Goal: Task Accomplishment & Management: Manage account settings

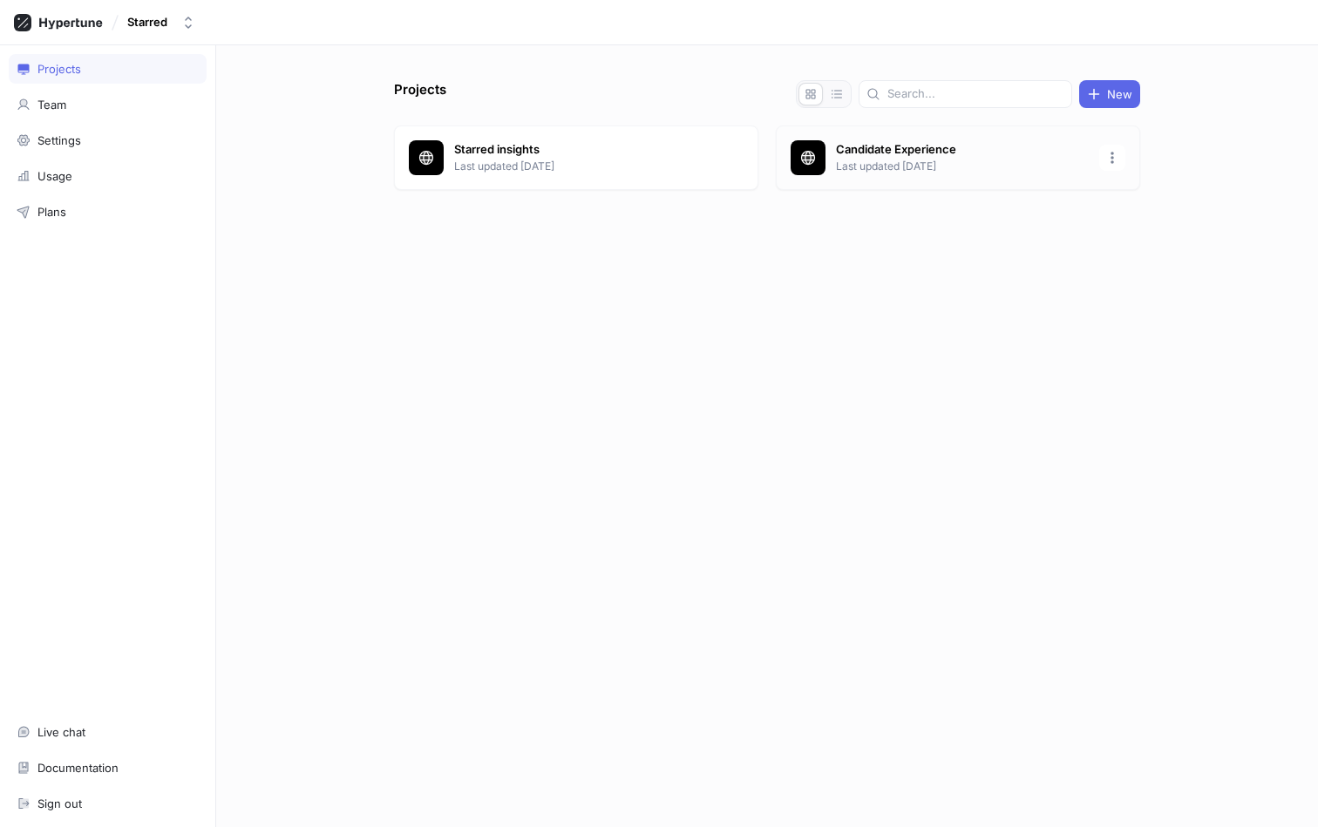
click at [894, 156] on p "Candidate Experience" at bounding box center [962, 149] width 253 height 17
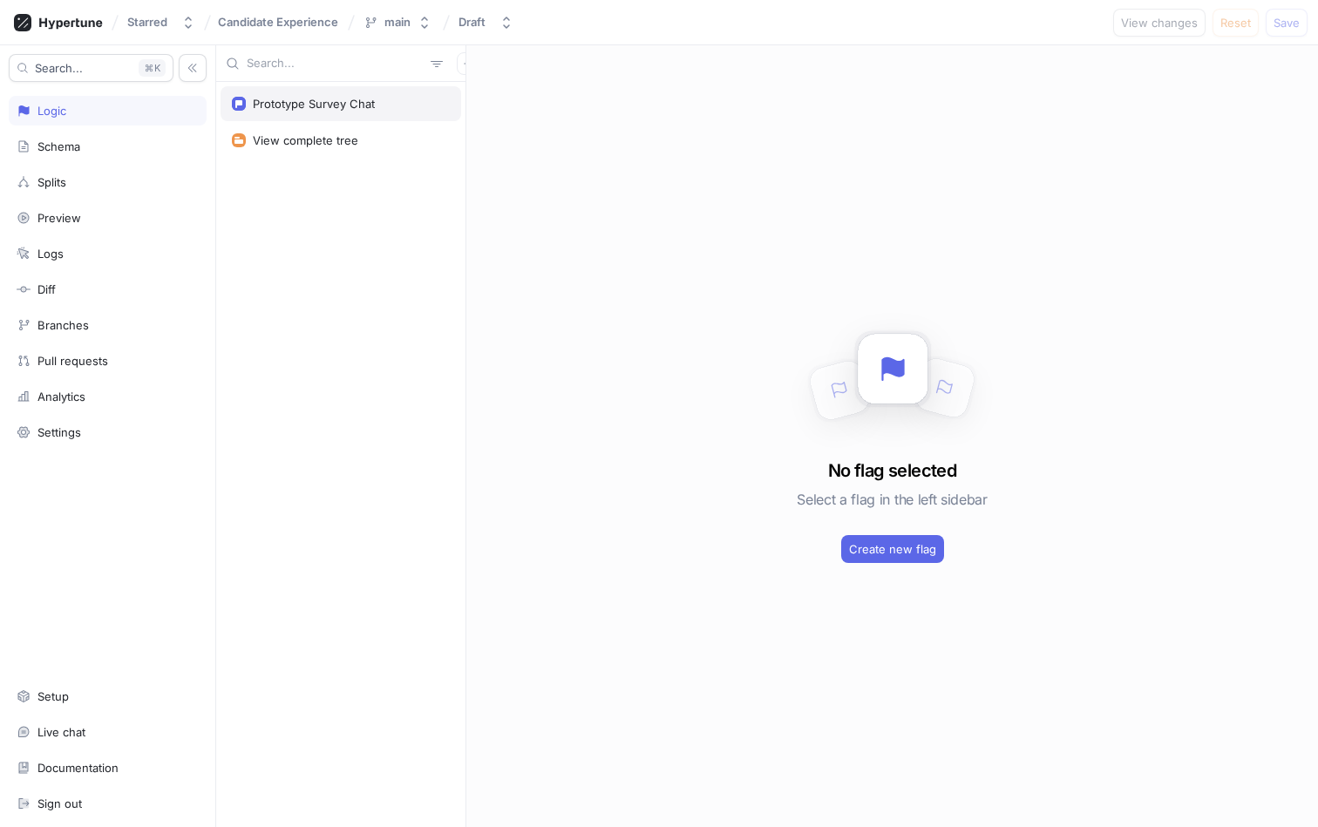
click at [331, 105] on div "Prototype Survey Chat" at bounding box center [314, 104] width 122 height 14
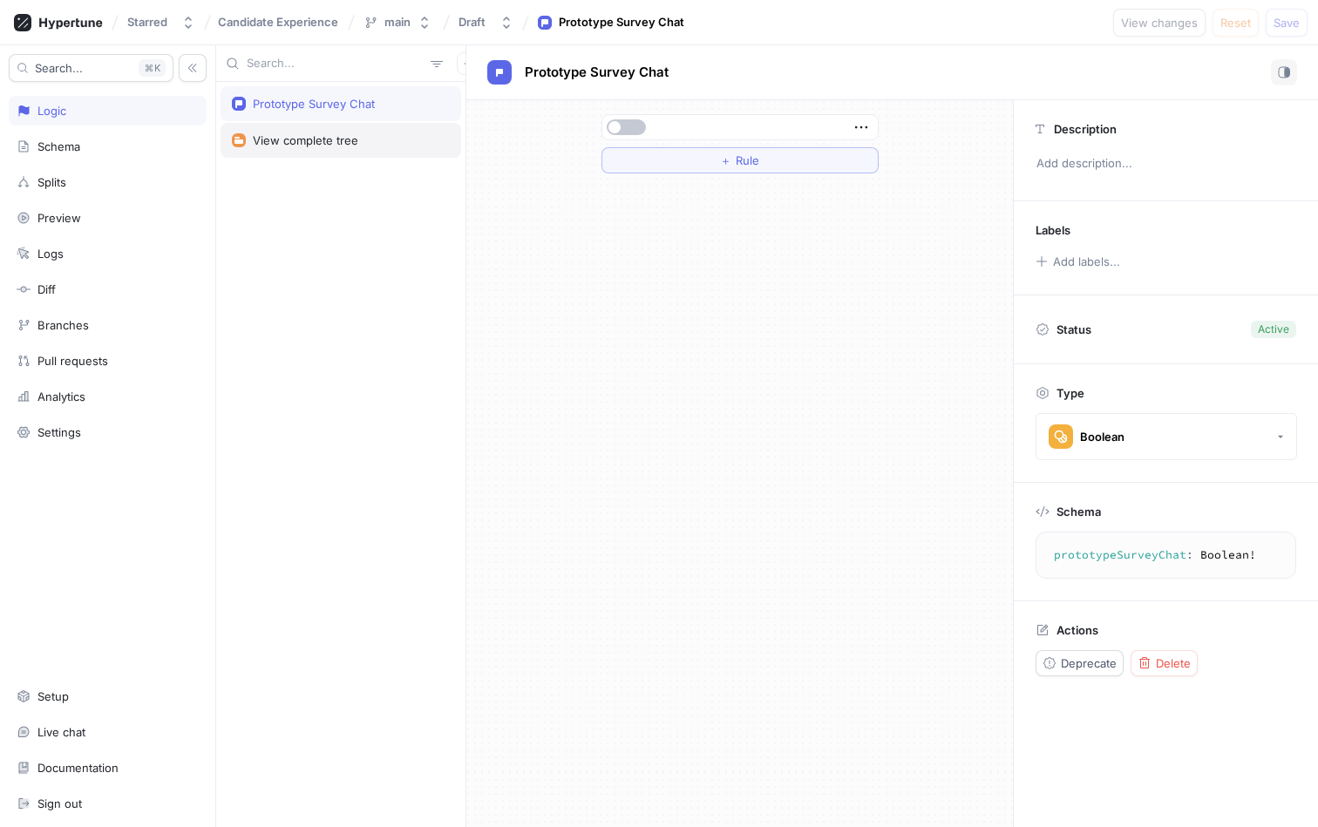
click at [323, 139] on div "View complete tree" at bounding box center [305, 140] width 105 height 14
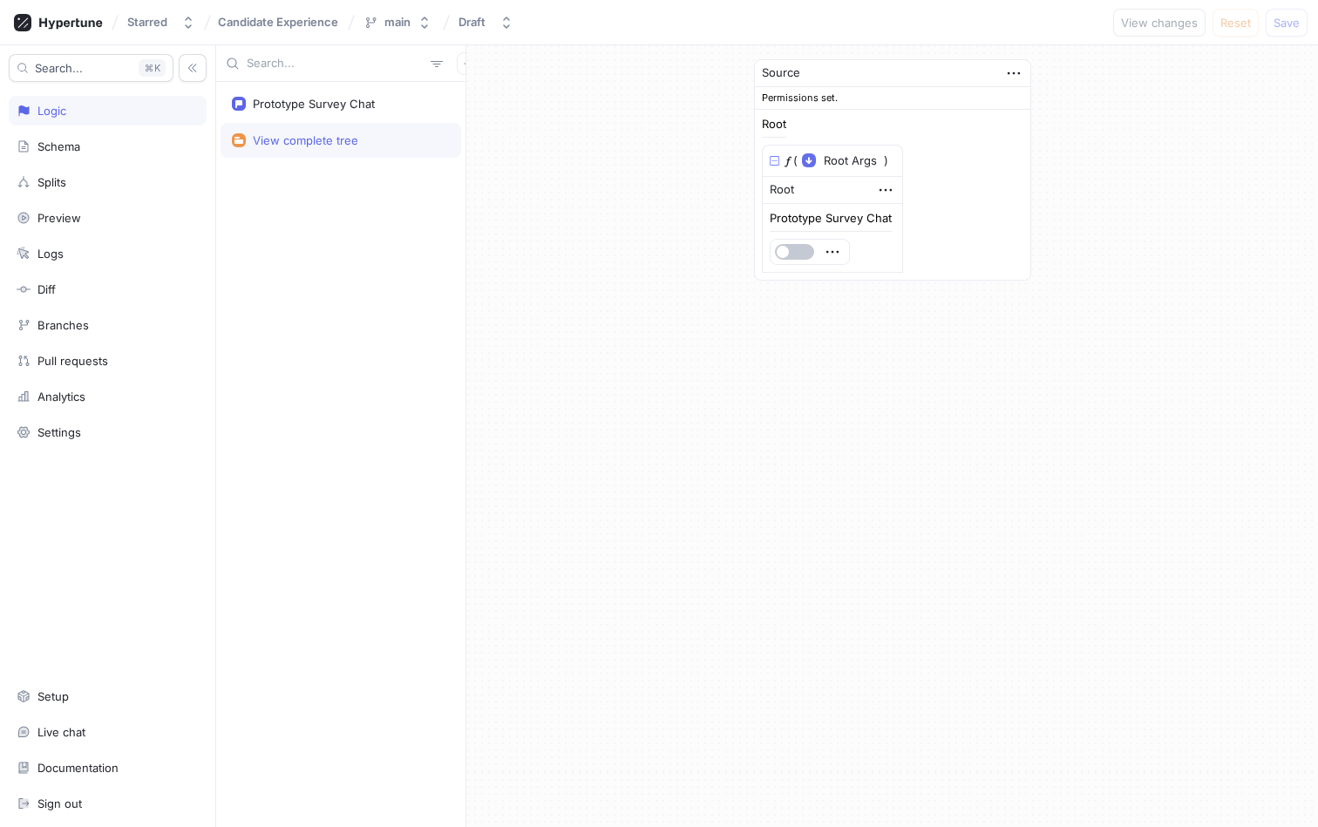
click at [296, 248] on div "Prototype Survey Chat View complete tree" at bounding box center [340, 454] width 249 height 745
click at [65, 448] on div "Search... K Logic Schema Splits Preview Logs Diff Branches Pull requests Analyt…" at bounding box center [108, 436] width 216 height 782
click at [71, 435] on div "Settings" at bounding box center [59, 432] width 44 height 14
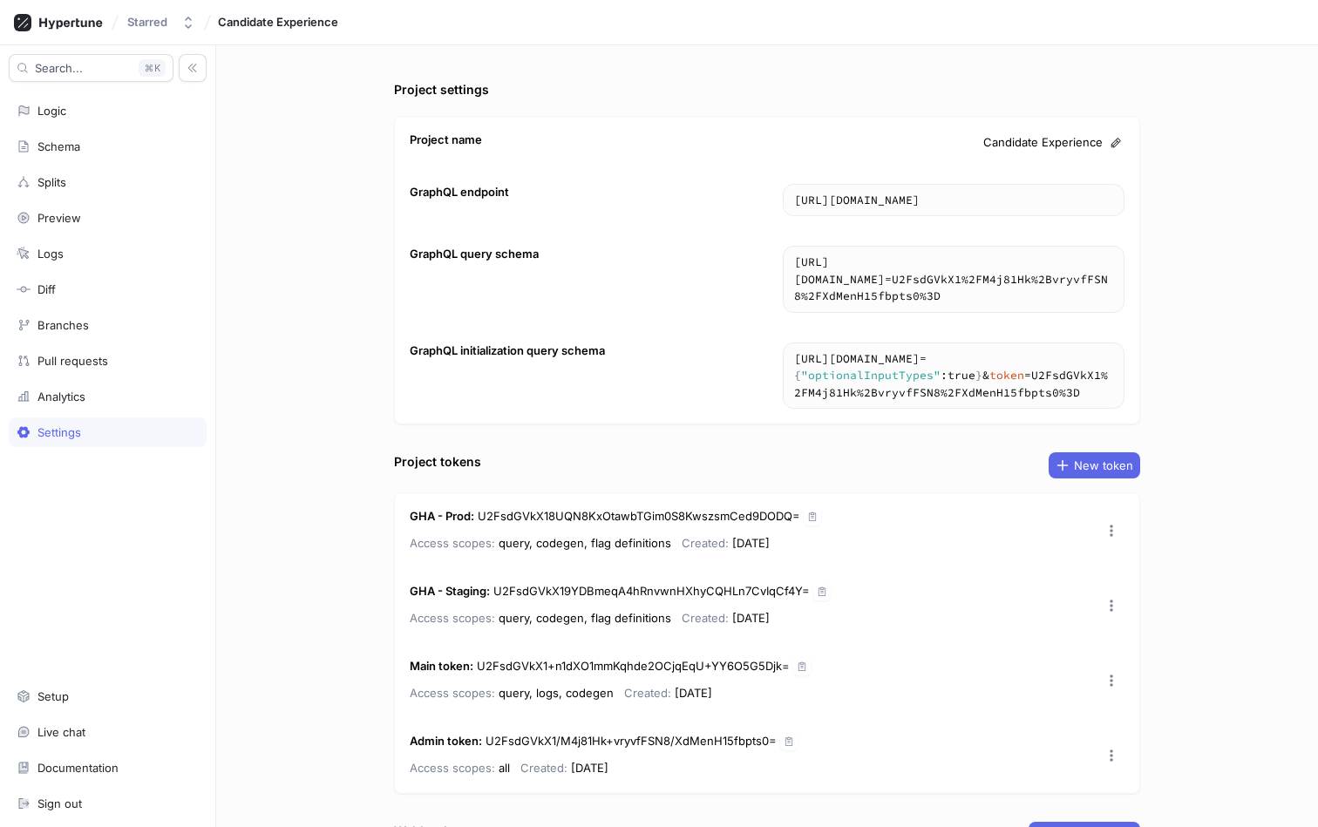
click at [346, 328] on div "Project settings Project name Candidate Experience GraphQL endpoint [URL][DOMAI…" at bounding box center [767, 436] width 1102 height 782
click at [76, 396] on div "Analytics" at bounding box center [61, 397] width 48 height 14
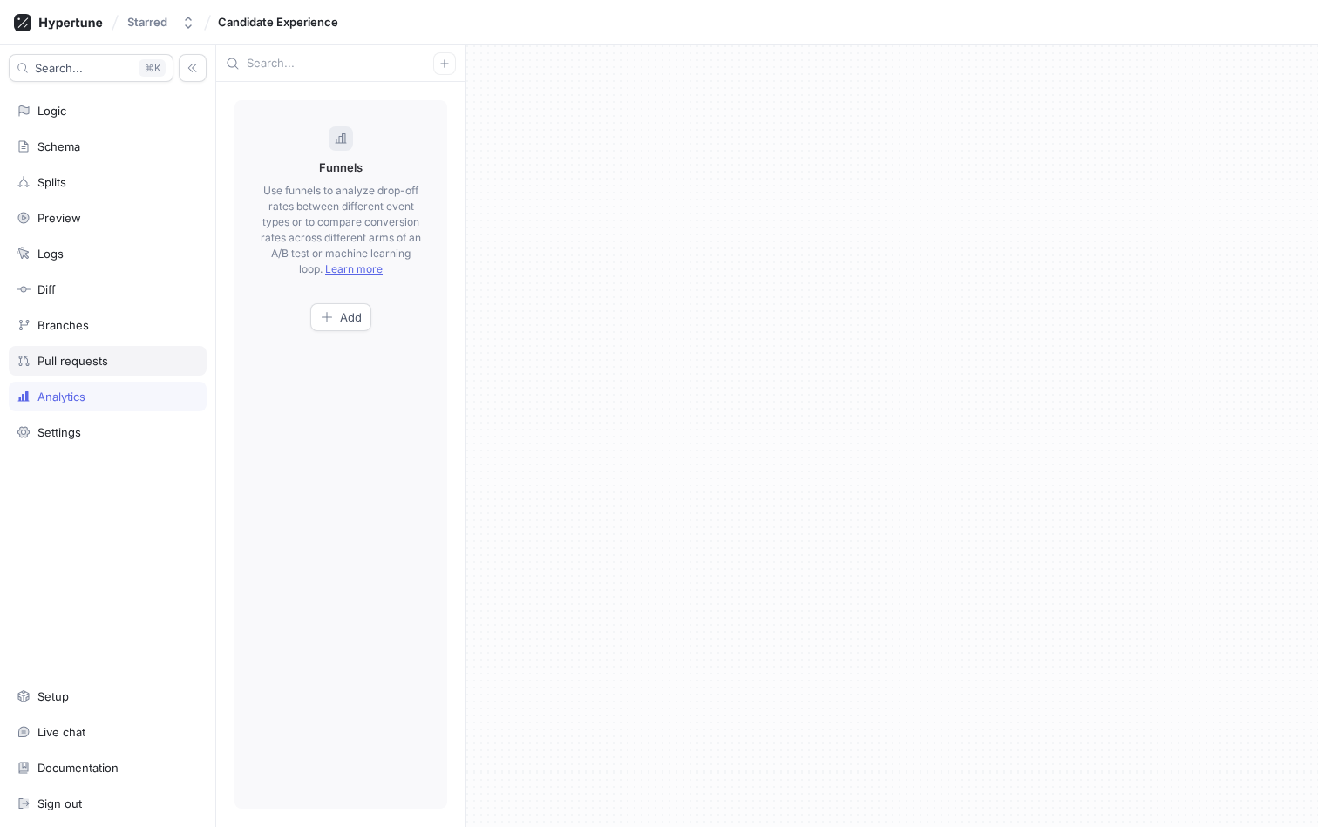
click at [81, 356] on div "Pull requests" at bounding box center [72, 361] width 71 height 14
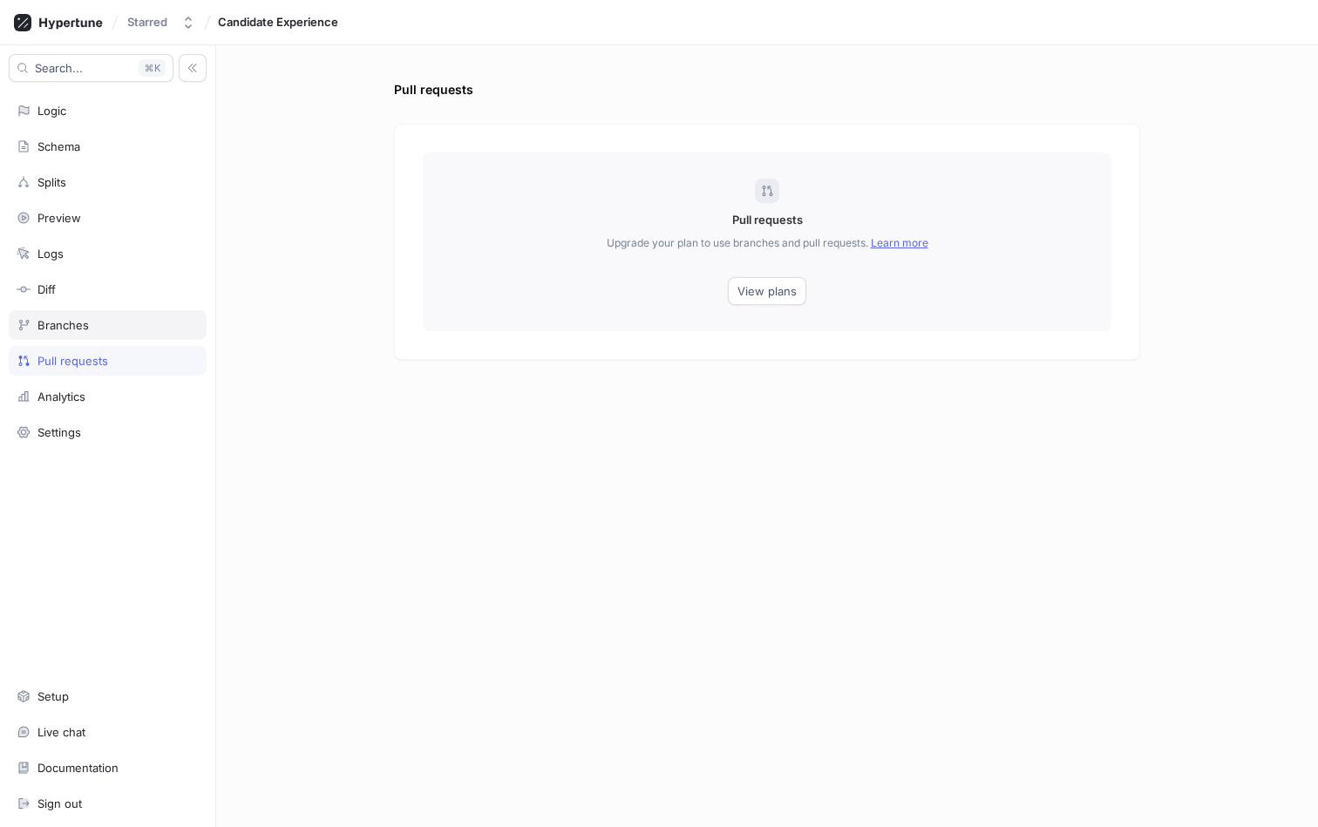
click at [67, 311] on div "Branches" at bounding box center [108, 325] width 198 height 30
click at [63, 215] on div "Preview" at bounding box center [59, 218] width 44 height 14
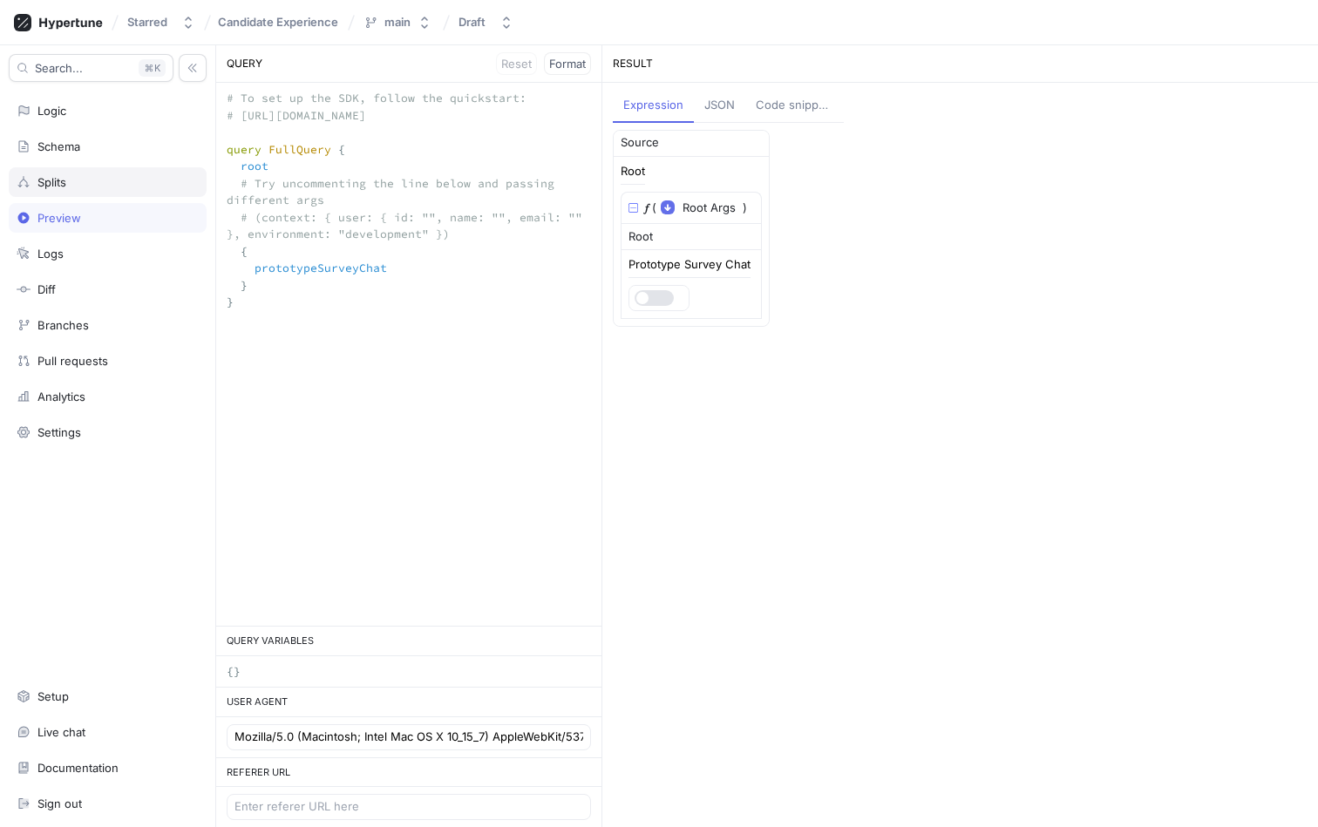
click at [102, 183] on div "Splits" at bounding box center [108, 182] width 182 height 14
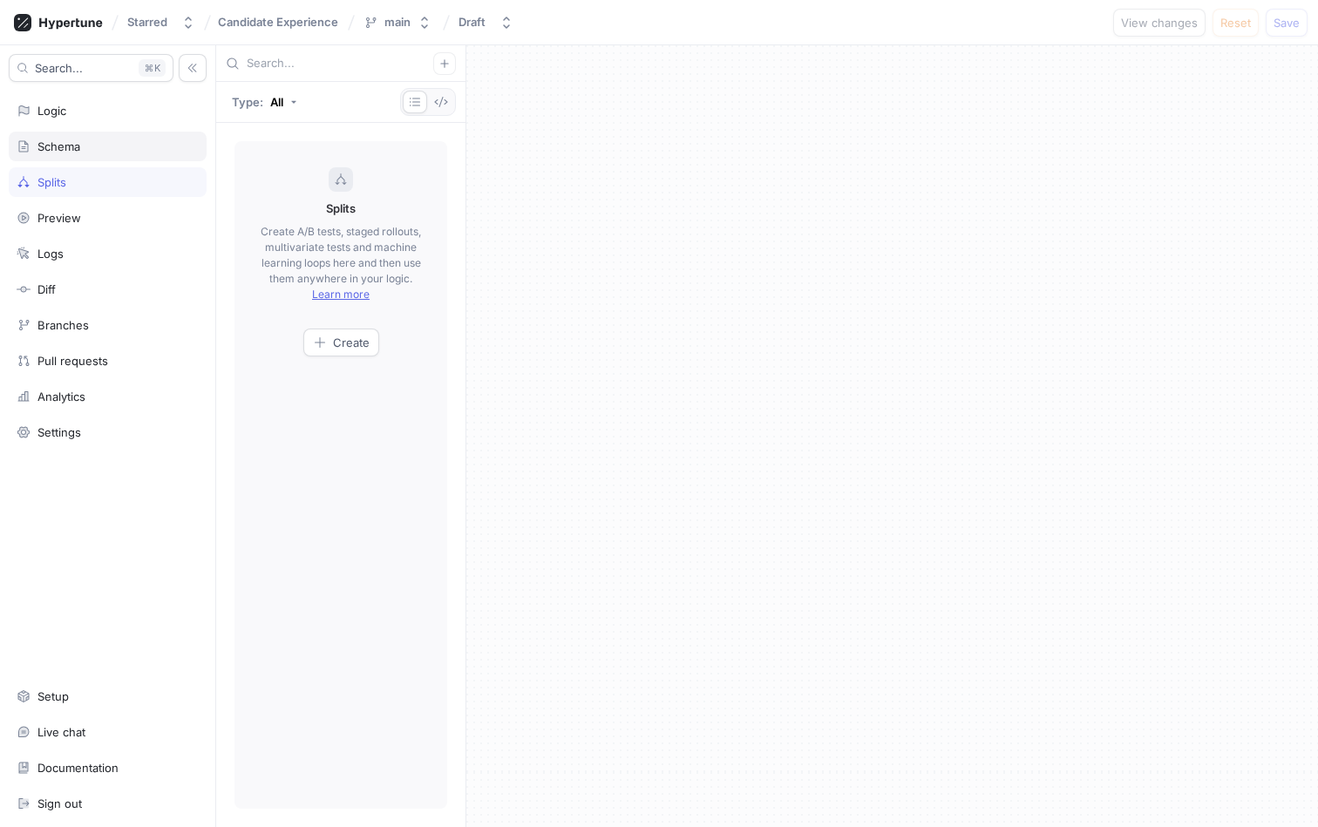
click at [86, 152] on div "Schema" at bounding box center [108, 146] width 182 height 14
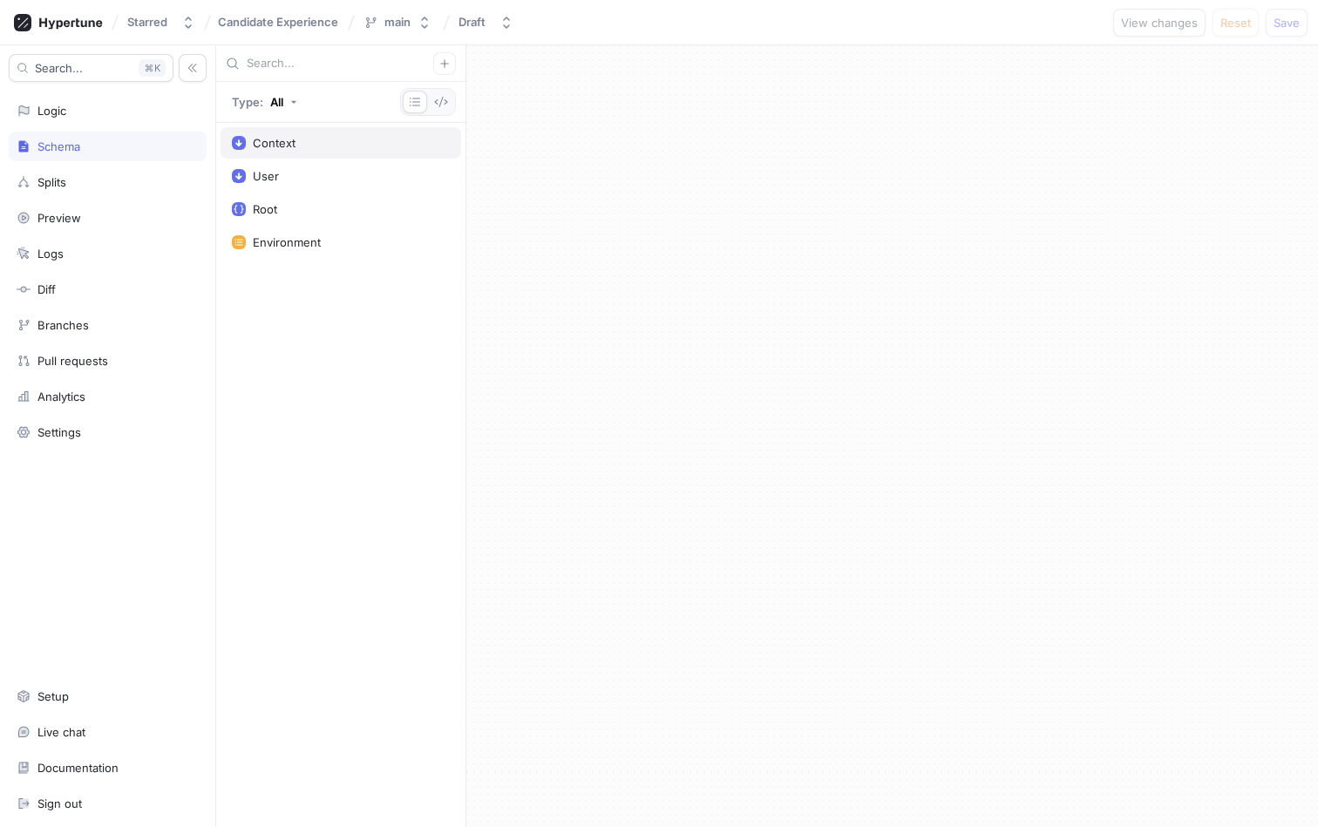
click at [257, 142] on div "Context" at bounding box center [274, 143] width 43 height 14
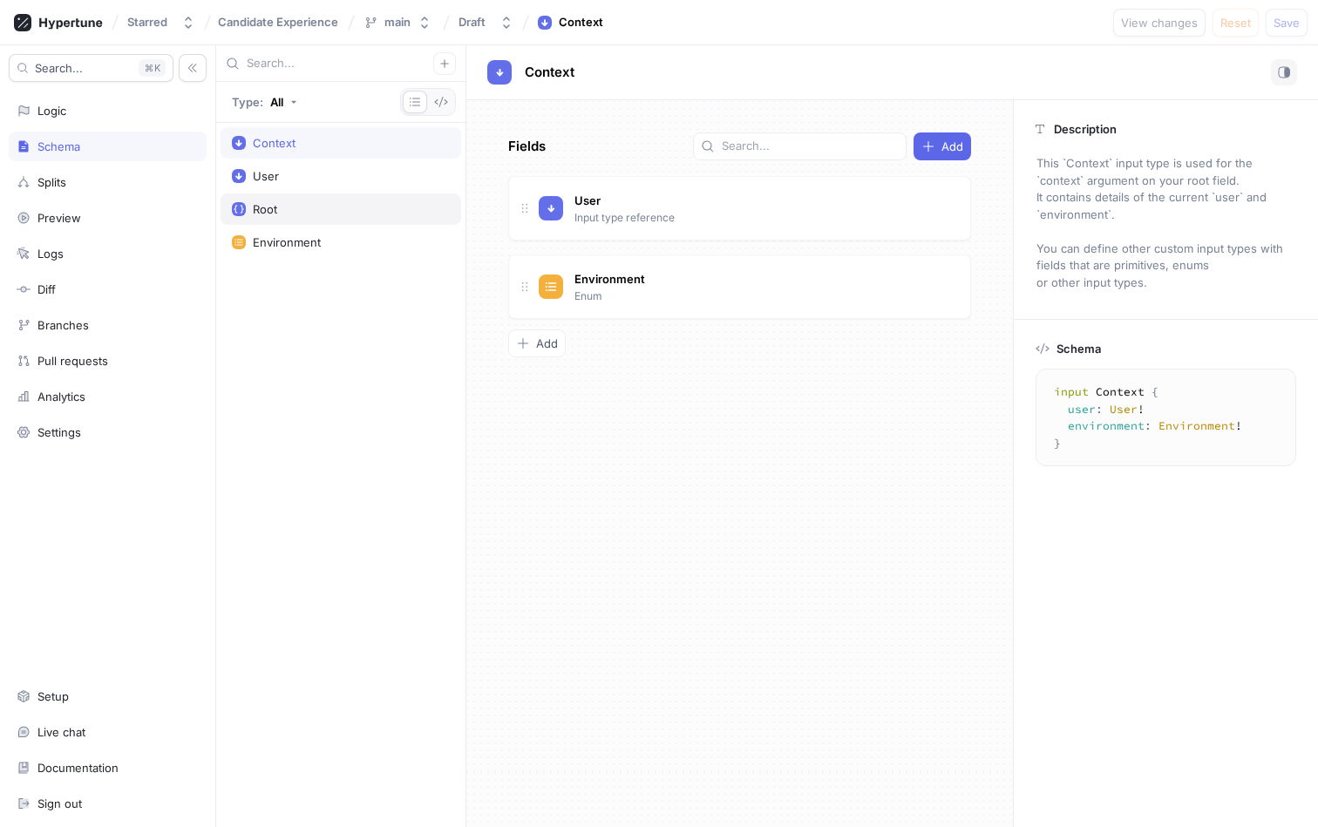
click at [270, 202] on div "Root" at bounding box center [265, 209] width 24 height 14
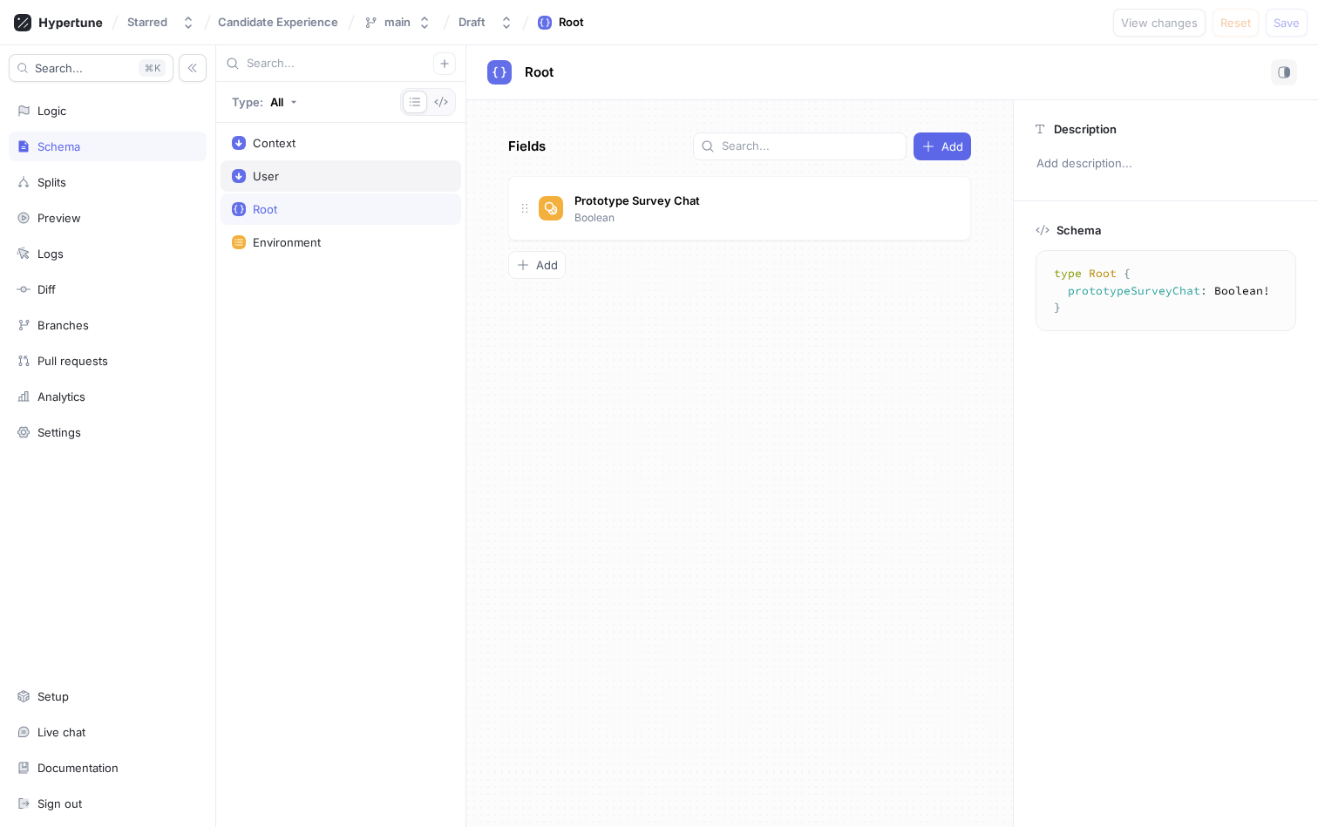
click at [285, 179] on div "User" at bounding box center [341, 176] width 218 height 14
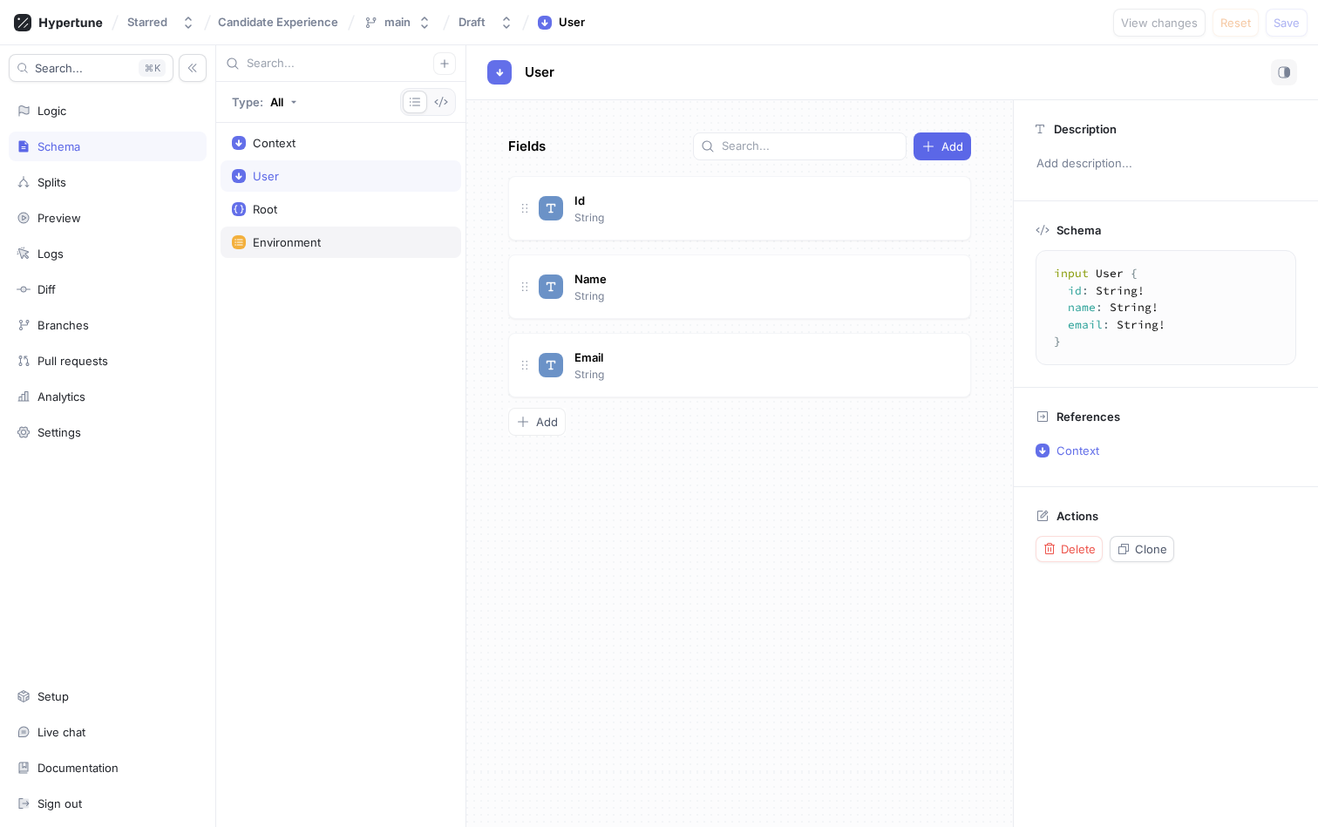
click at [272, 255] on div "Environment" at bounding box center [341, 242] width 241 height 31
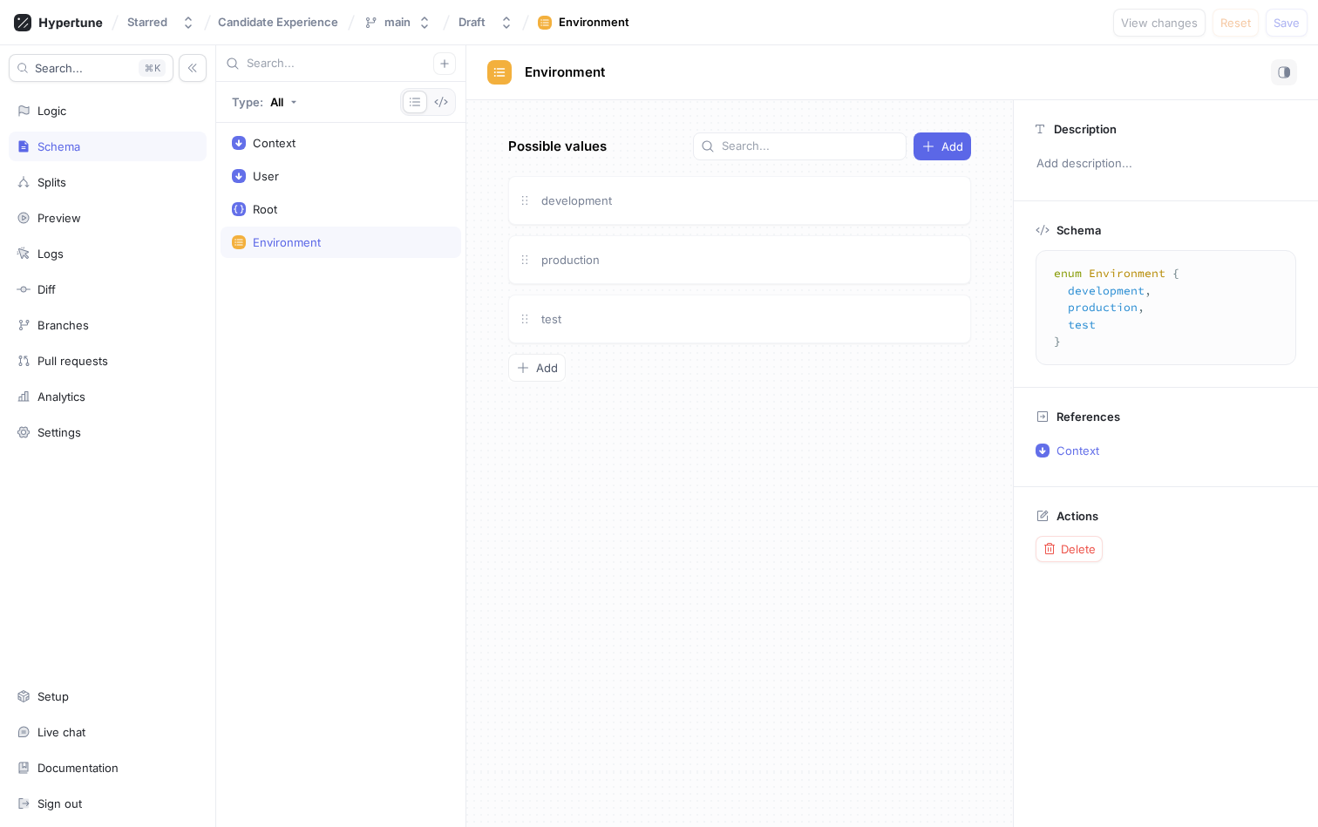
click at [278, 159] on div "Context User Root Environment" at bounding box center [340, 475] width 249 height 704
click at [278, 149] on div "Context" at bounding box center [274, 143] width 43 height 14
type textarea "input Context { user: User! environment: Environment! }"
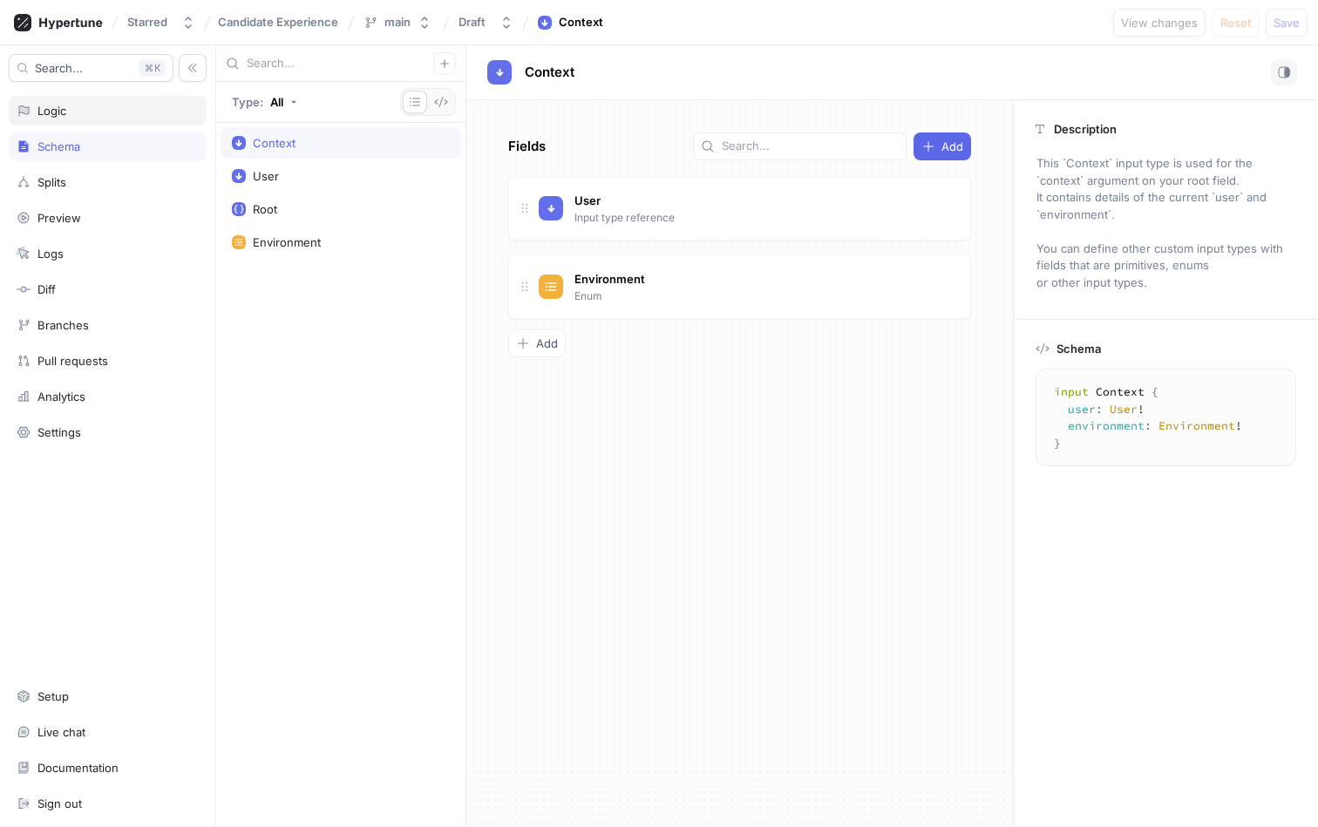
click at [68, 113] on div "Logic" at bounding box center [108, 111] width 182 height 14
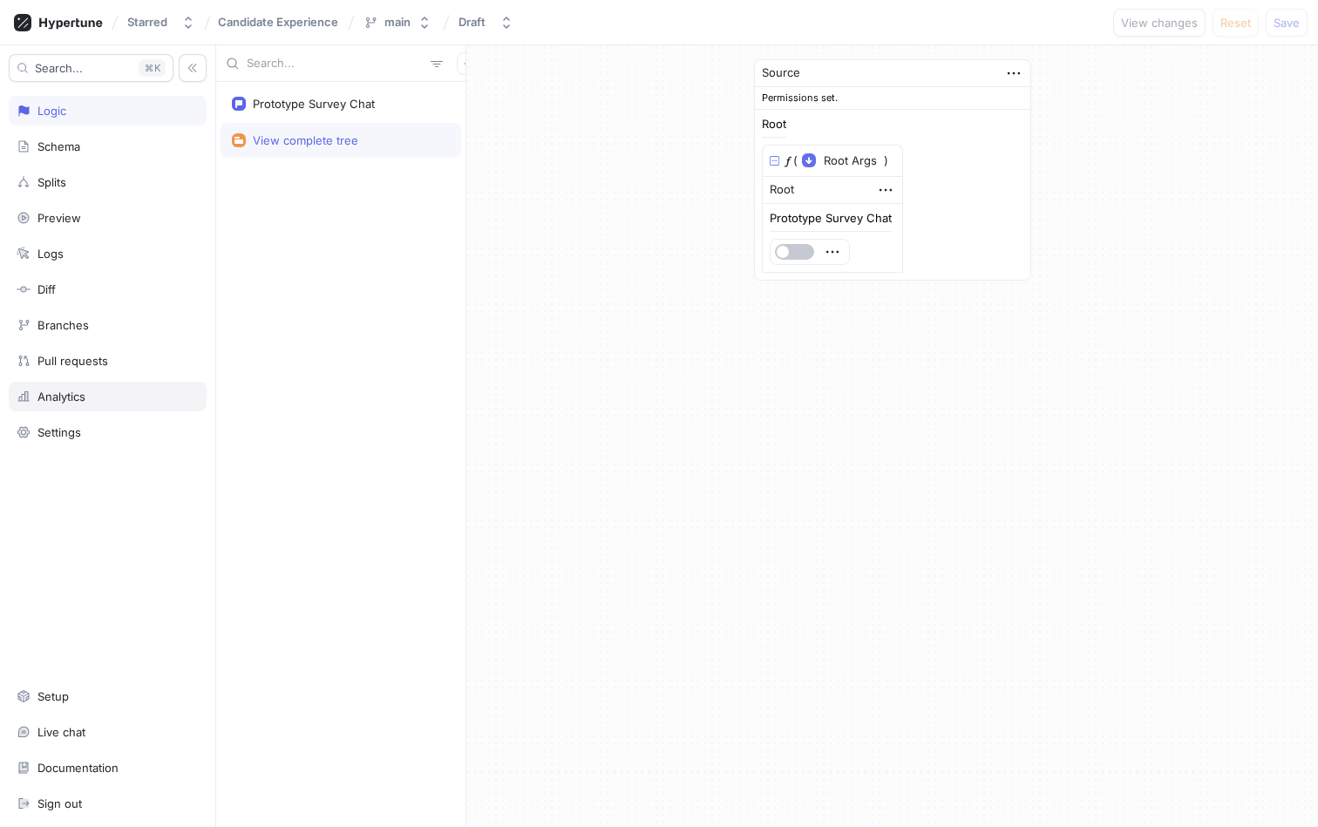
click at [91, 399] on div "Analytics" at bounding box center [108, 397] width 182 height 14
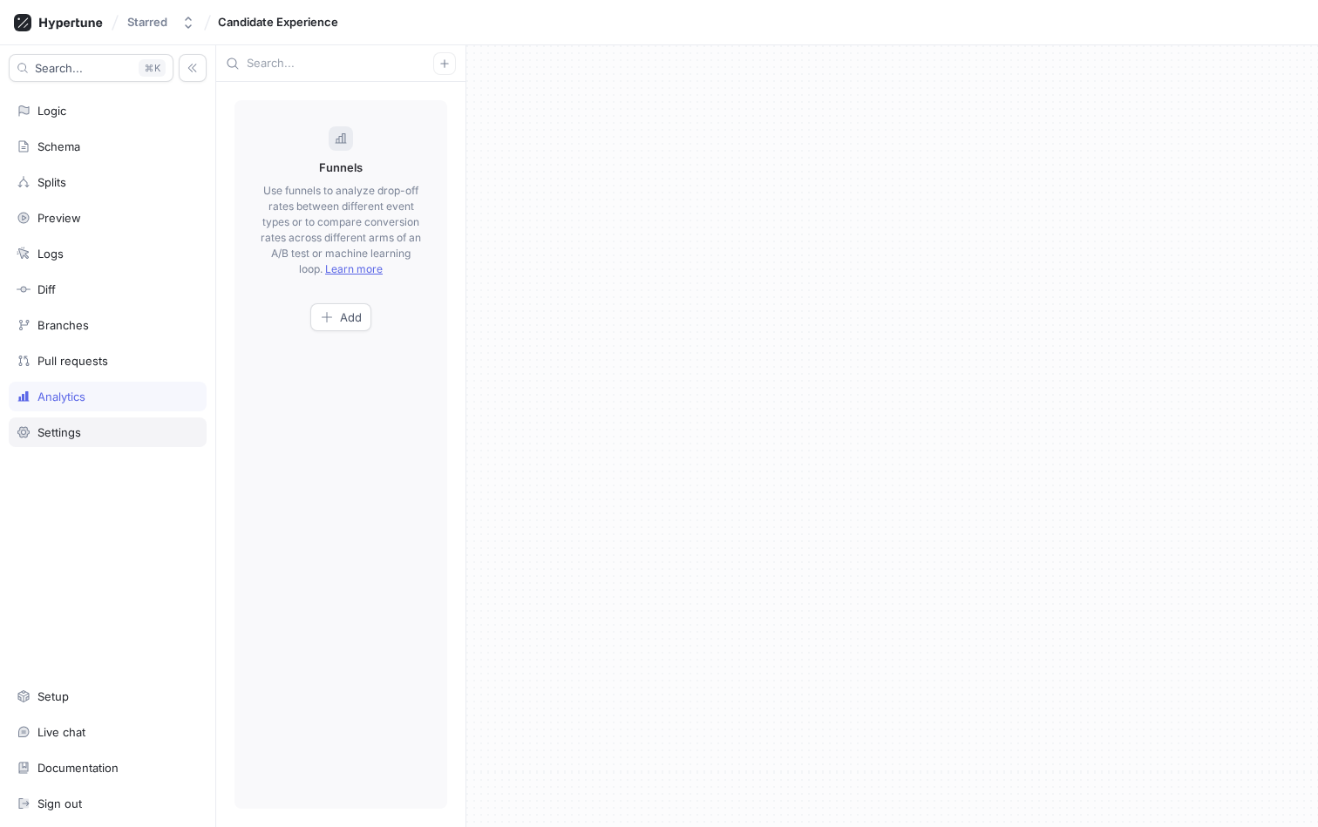
click at [87, 431] on div "Settings" at bounding box center [108, 432] width 182 height 14
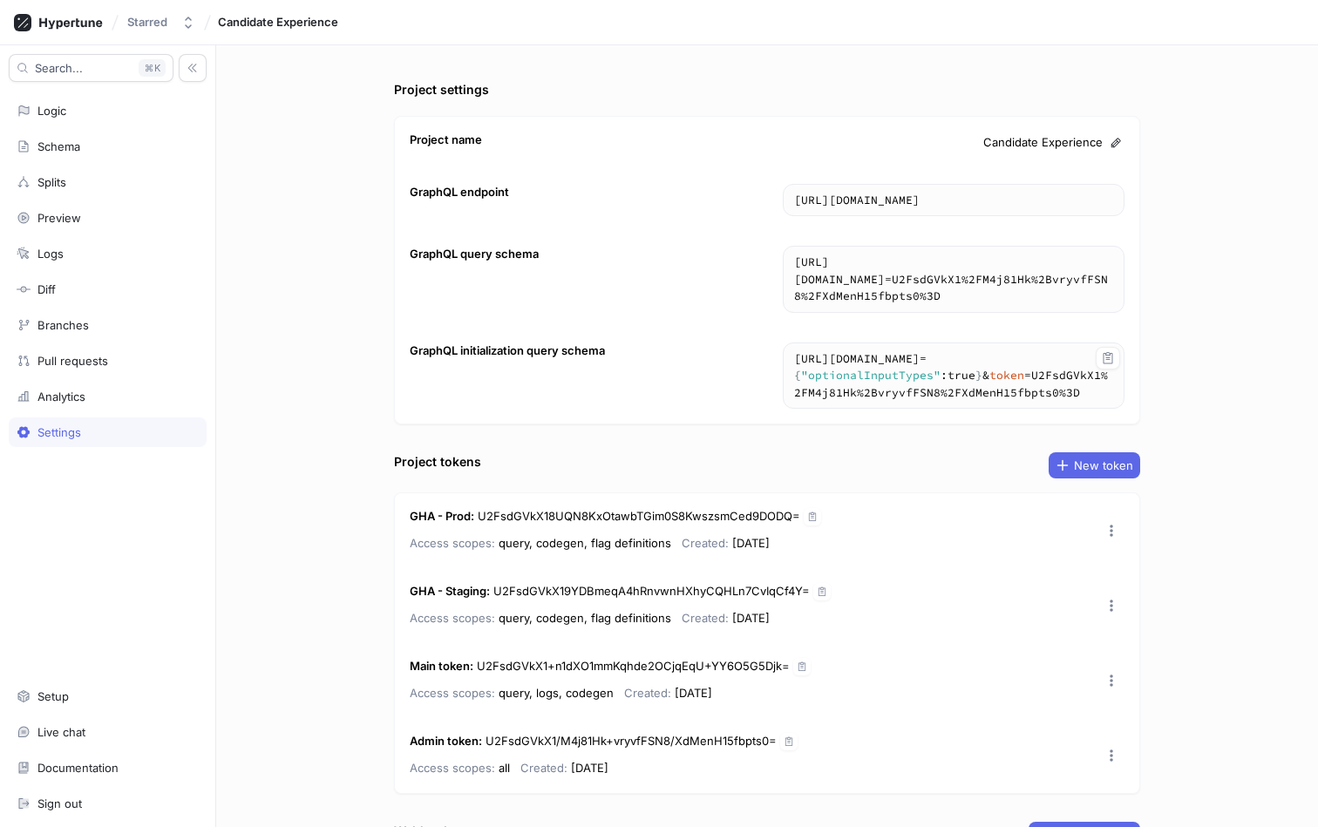
scroll to position [248, 0]
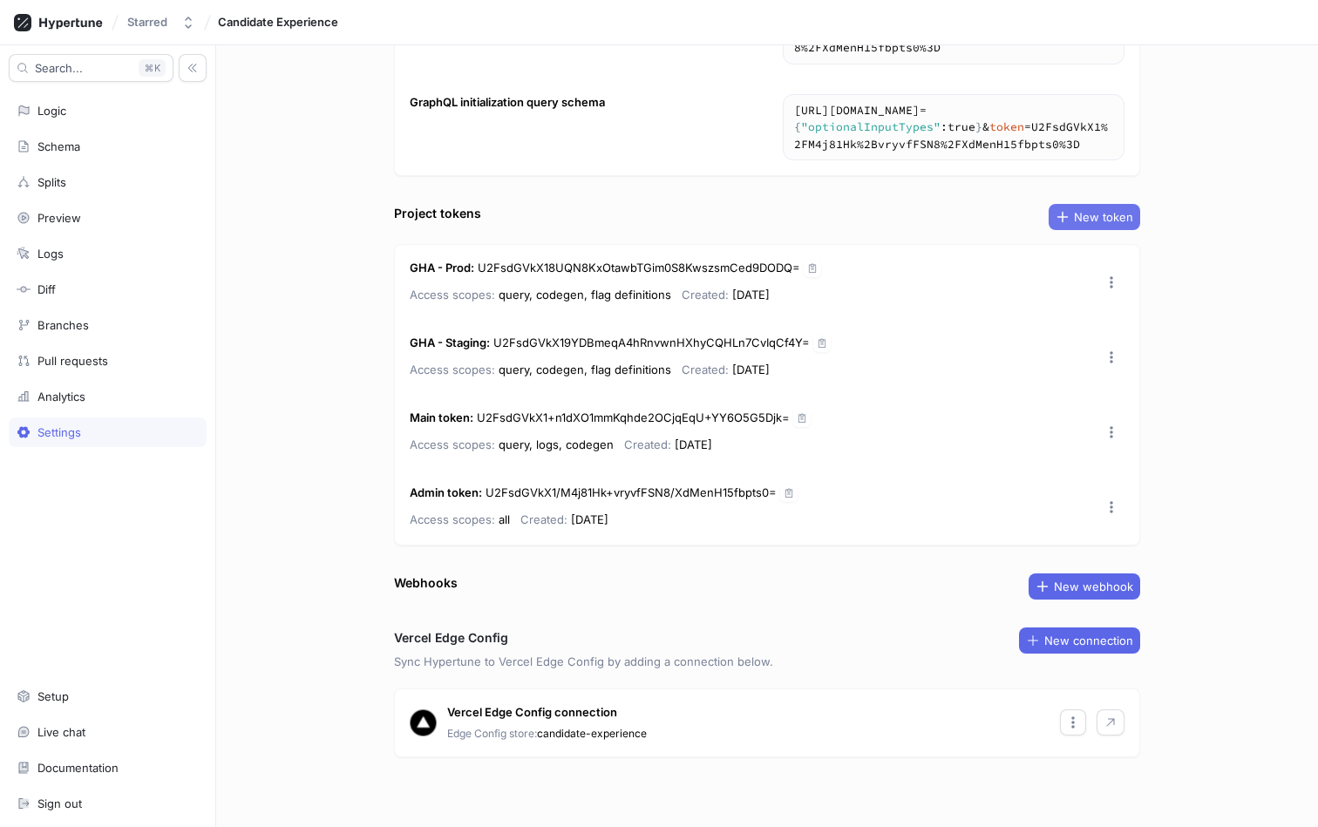
click at [1097, 216] on span "New token" at bounding box center [1103, 217] width 59 height 10
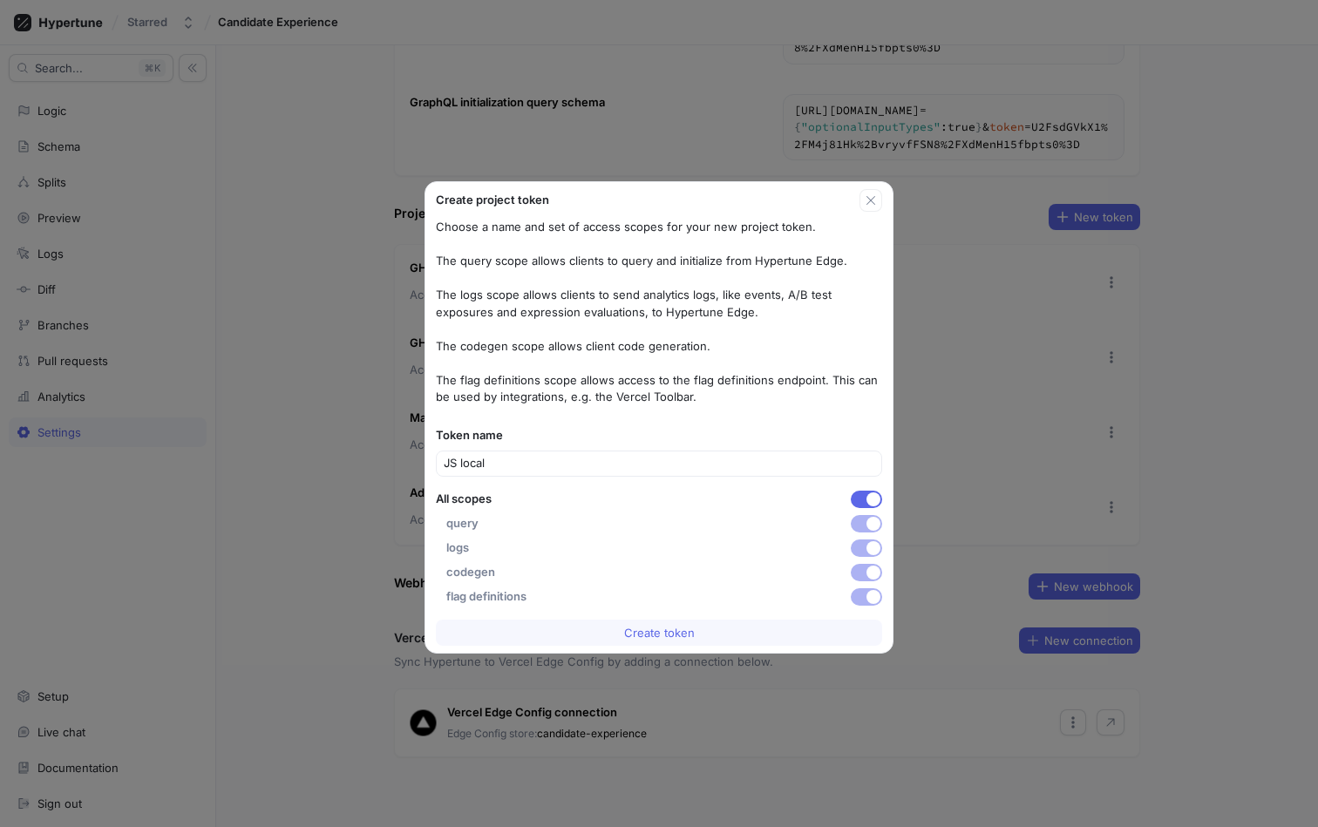
type input "JS local"
click at [867, 503] on span "button" at bounding box center [874, 500] width 14 height 14
click at [867, 541] on button "button" at bounding box center [866, 548] width 31 height 17
click at [664, 638] on span "Create token" at bounding box center [659, 633] width 71 height 10
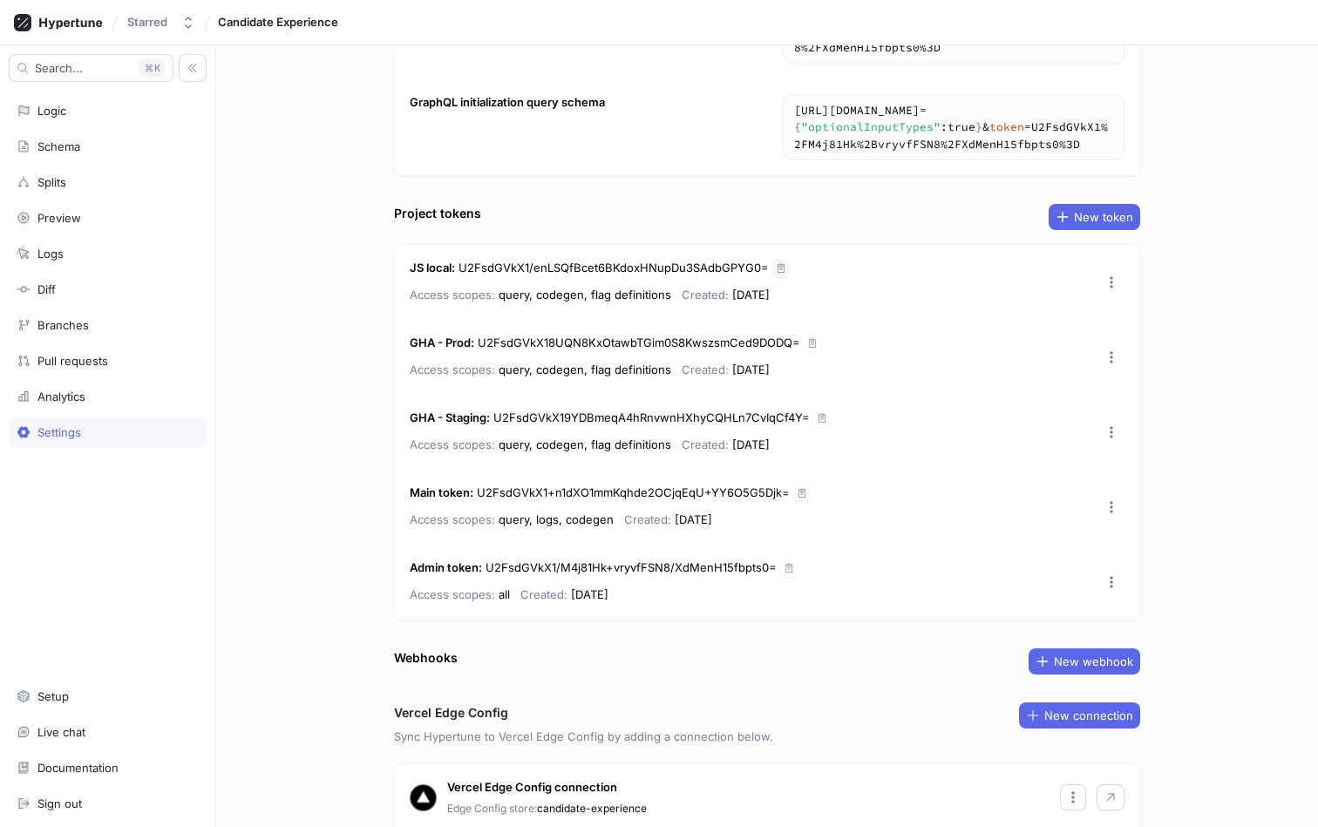
click at [785, 273] on button "button" at bounding box center [780, 268] width 17 height 17
click at [353, 534] on div "Project settings Project name Candidate Experience GraphQL endpoint [URL][DOMAI…" at bounding box center [767, 436] width 1102 height 782
click at [253, 19] on span "Candidate Experience" at bounding box center [278, 22] width 120 height 12
click at [145, 23] on div "Starred" at bounding box center [147, 22] width 40 height 15
click at [203, 114] on span "Starred" at bounding box center [229, 119] width 147 height 15
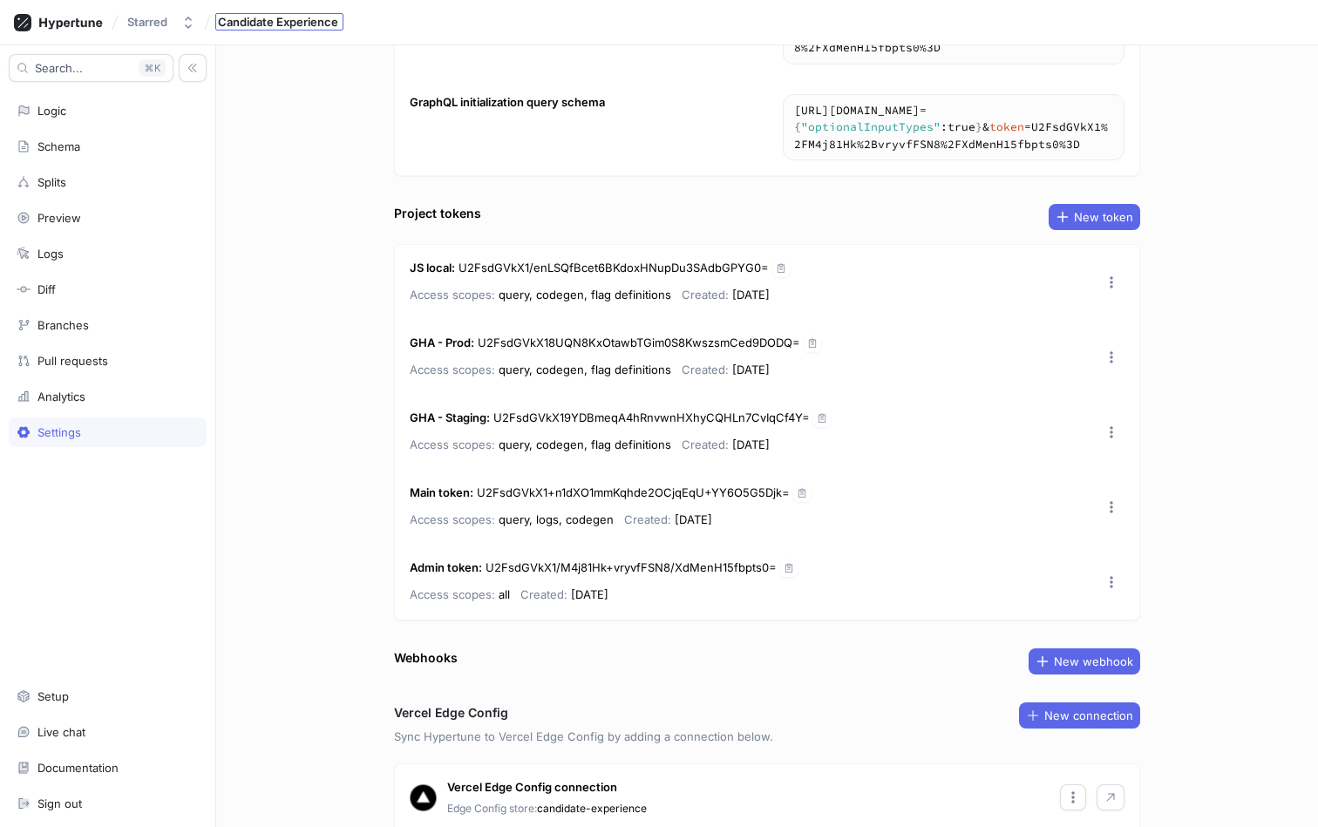
click at [269, 30] on div "Candidate Experience" at bounding box center [279, 21] width 128 height 17
click at [140, 34] on button "Starred" at bounding box center [161, 22] width 82 height 29
click at [55, 69] on span "Search..." at bounding box center [59, 68] width 48 height 10
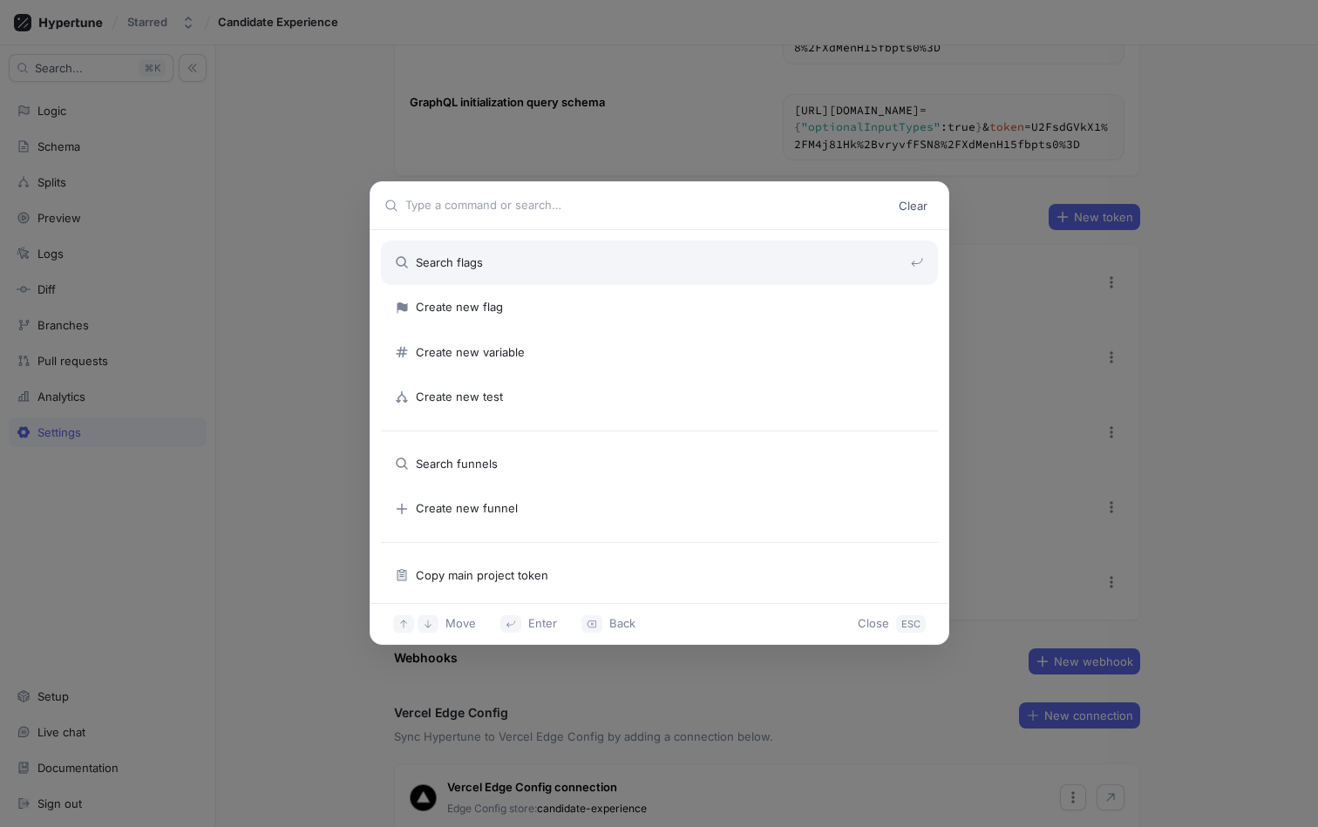
click at [55, 102] on div "Clear Search flags Create new flag Create new variable Create new test Search f…" at bounding box center [659, 413] width 1318 height 827
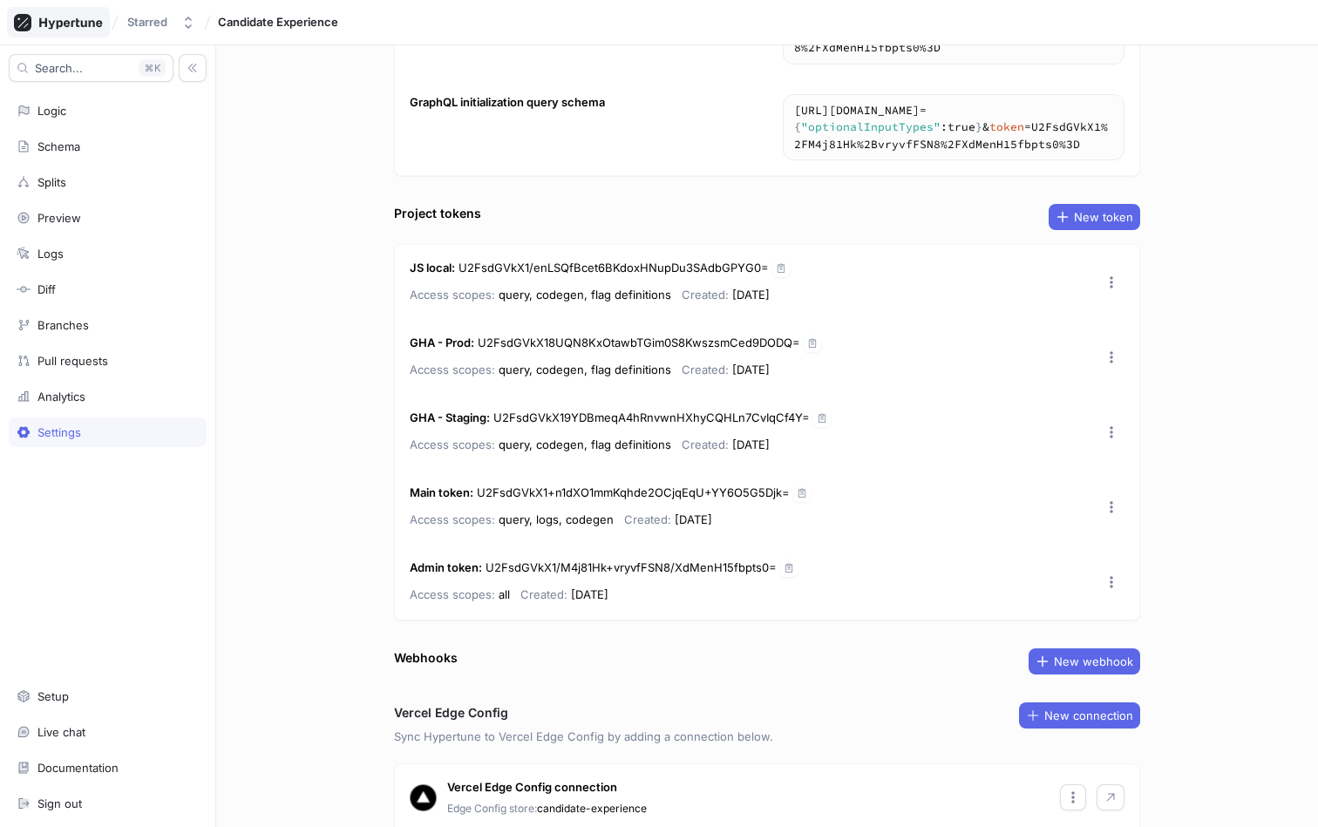
click at [49, 25] on icon at bounding box center [58, 22] width 89 height 17
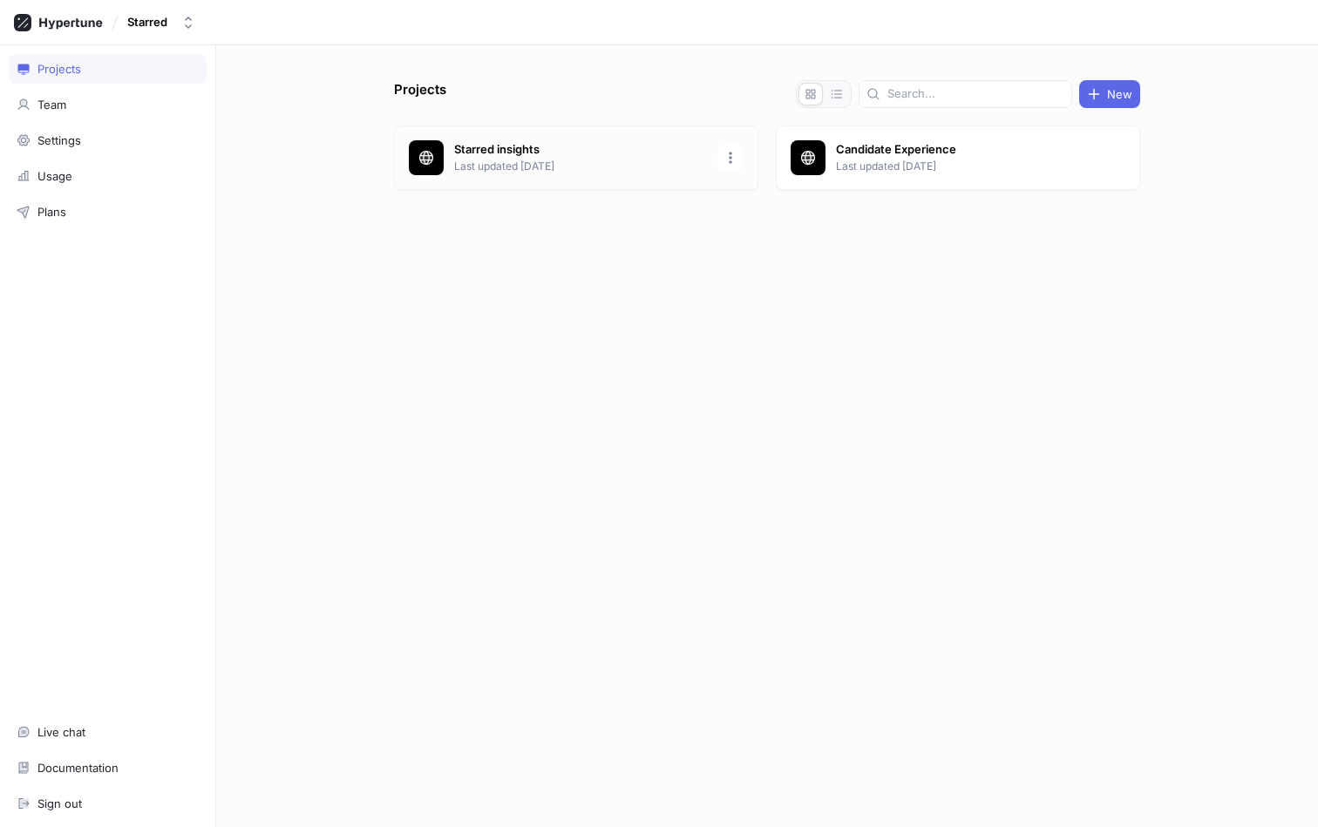
click at [516, 173] on p "Last updated [DATE]" at bounding box center [580, 167] width 253 height 16
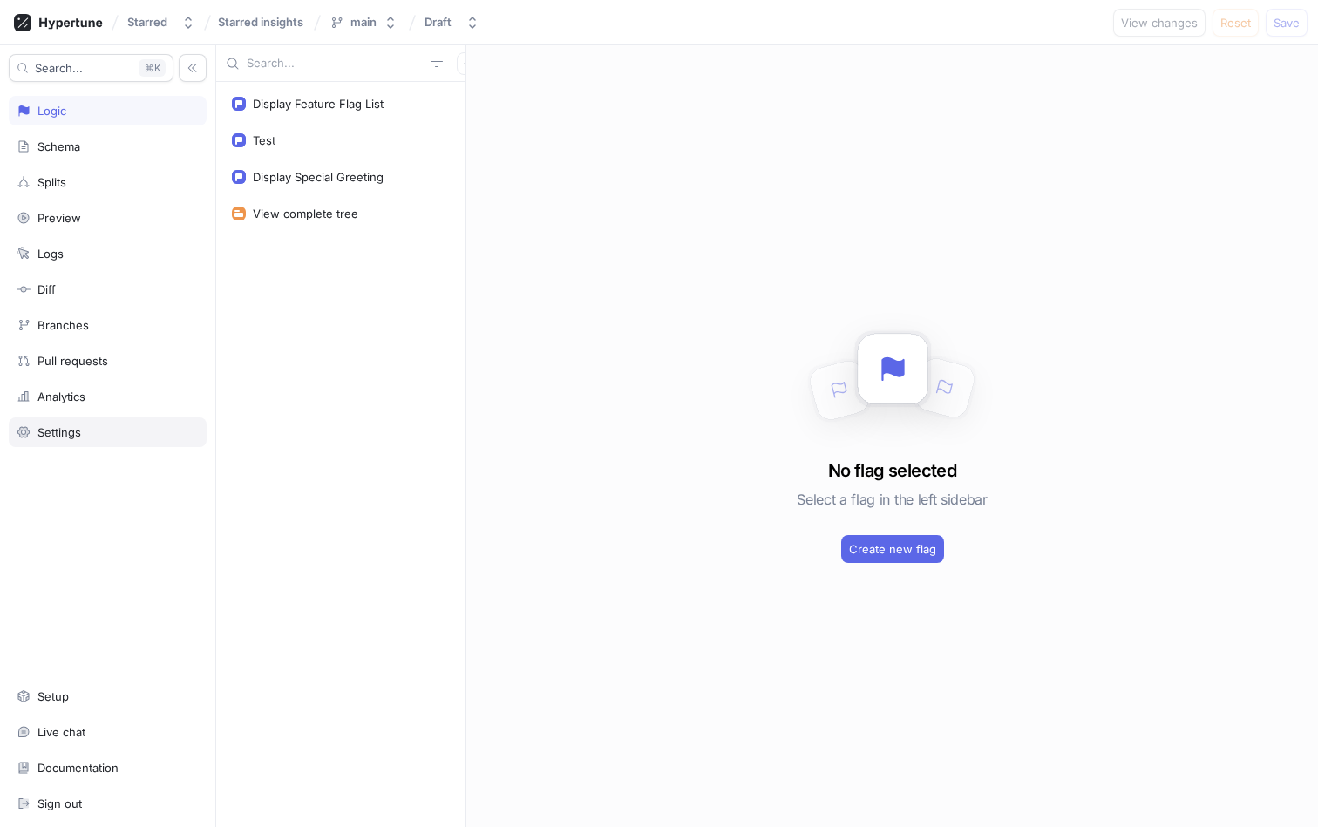
click at [59, 419] on div "Settings" at bounding box center [108, 433] width 198 height 30
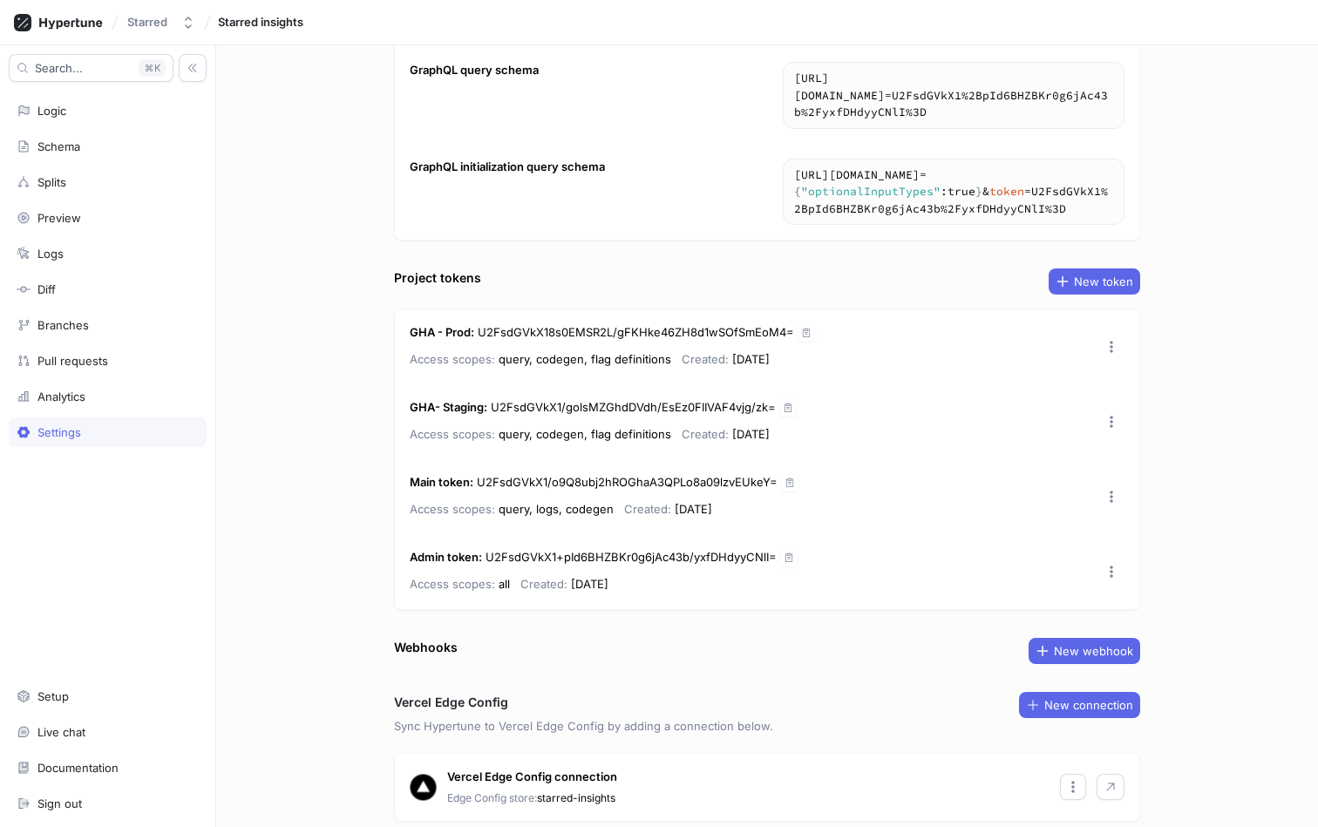
scroll to position [248, 0]
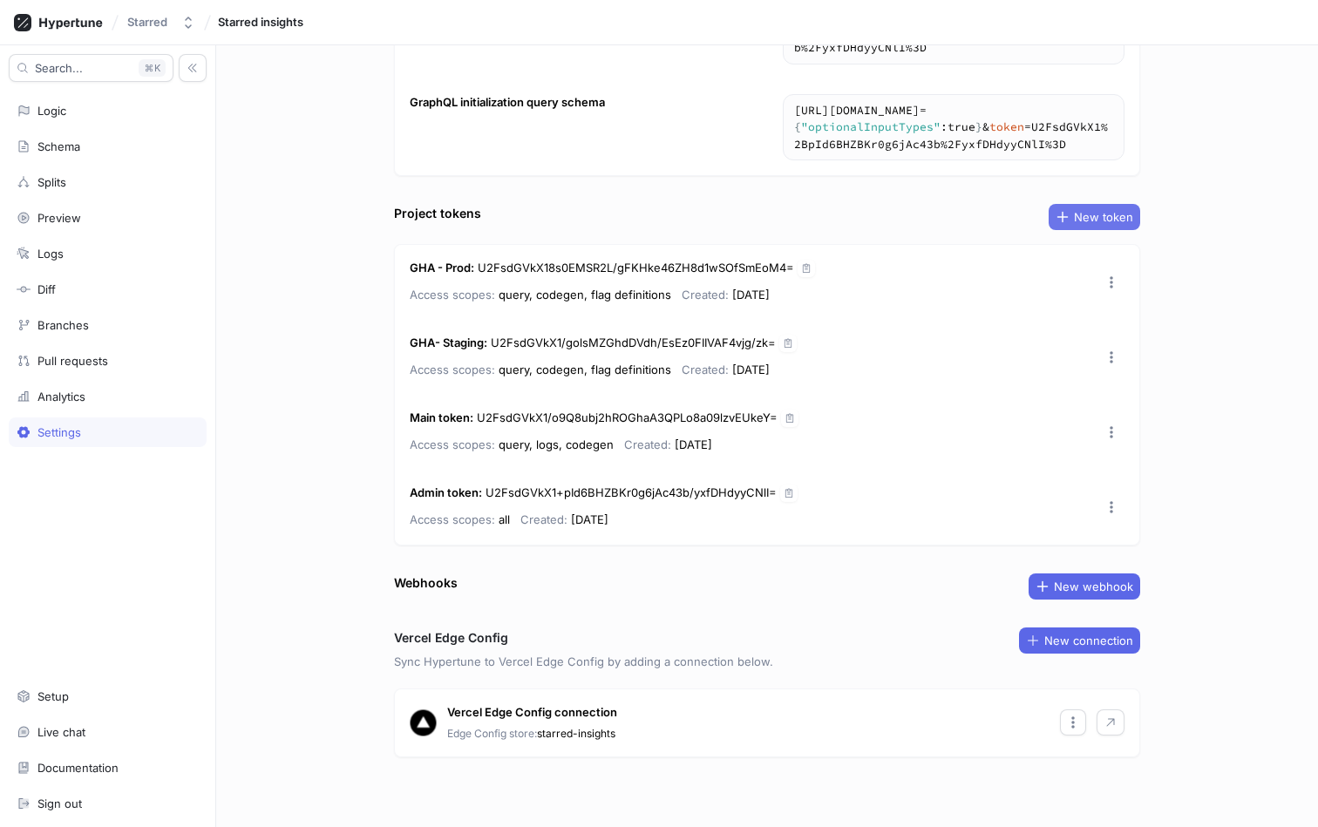
click at [1094, 207] on button "New token" at bounding box center [1095, 217] width 92 height 26
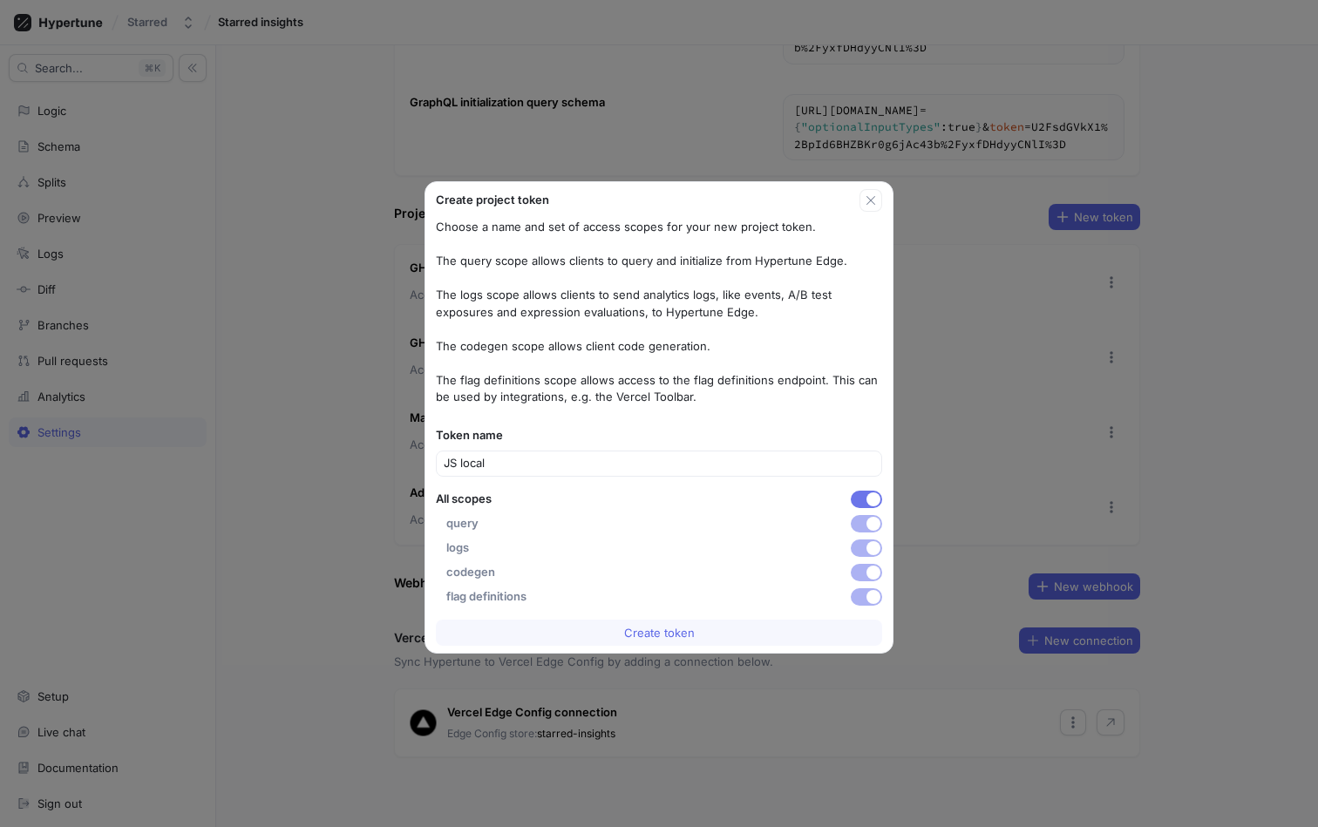
type input "JS local"
click at [867, 494] on button "button" at bounding box center [866, 499] width 31 height 17
click at [878, 547] on span "button" at bounding box center [874, 548] width 14 height 14
click at [732, 639] on button "Create token" at bounding box center [659, 633] width 446 height 26
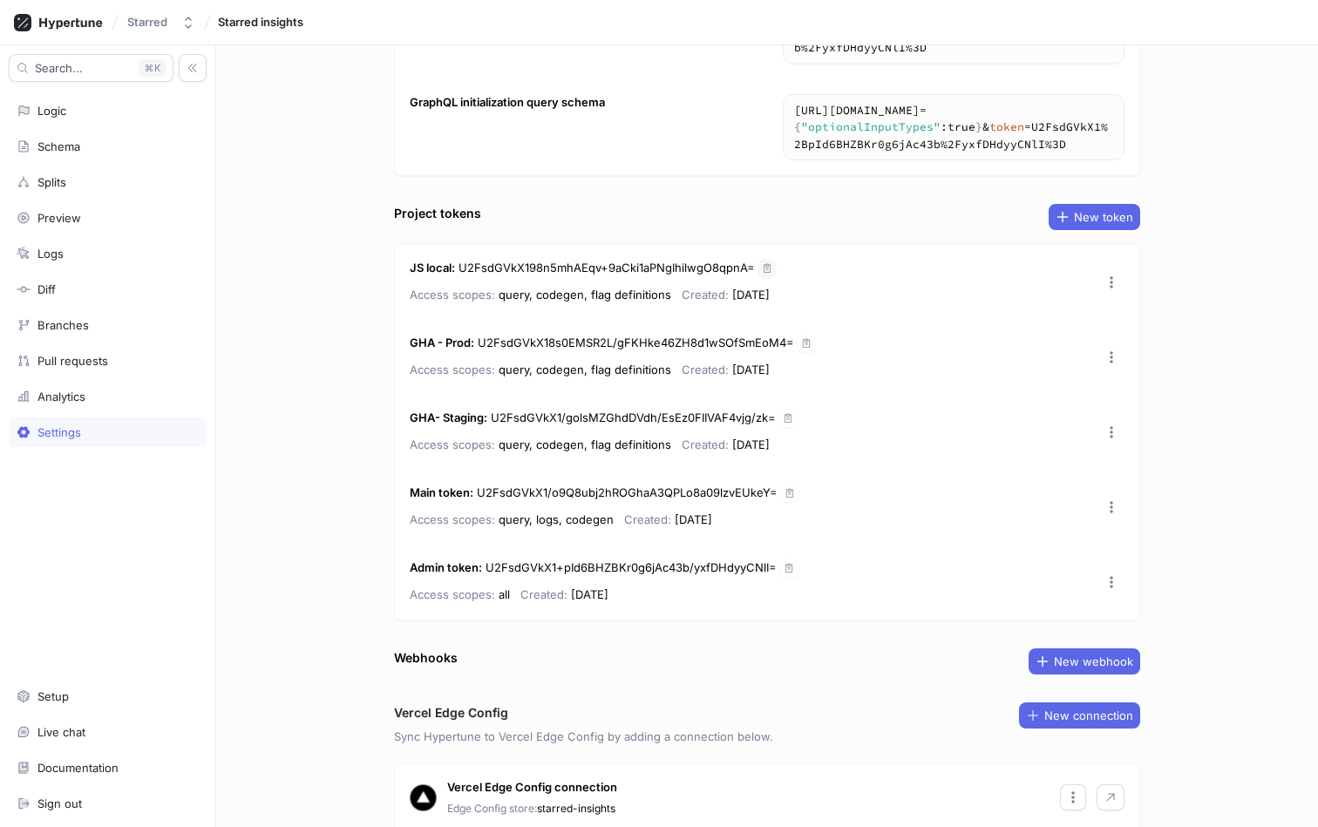
click at [767, 269] on icon "button" at bounding box center [767, 268] width 10 height 10
